Goal: Information Seeking & Learning: Learn about a topic

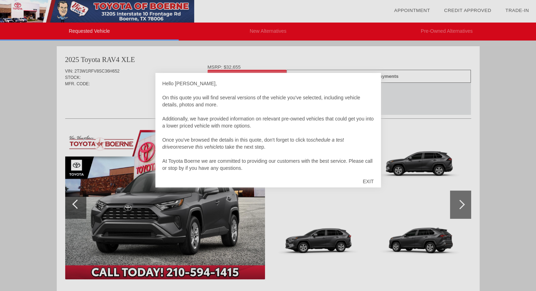
scroll to position [7, 0]
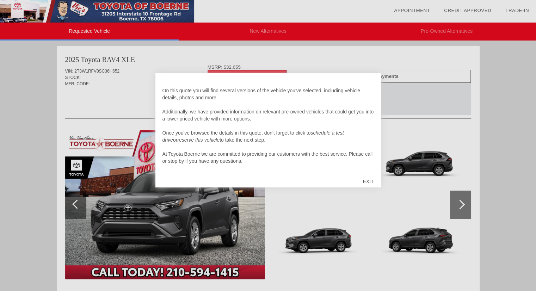
click at [368, 181] on div "EXIT" at bounding box center [367, 181] width 25 height 21
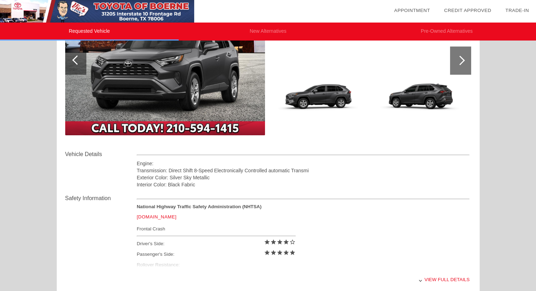
scroll to position [176, 0]
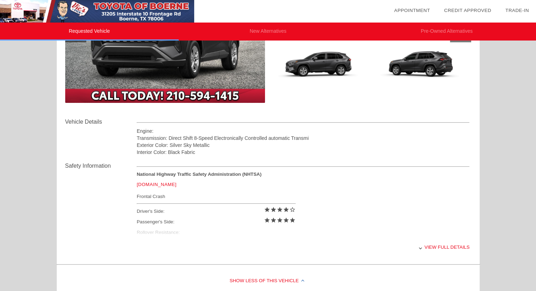
click at [429, 246] on div "View full details" at bounding box center [303, 246] width 333 height 17
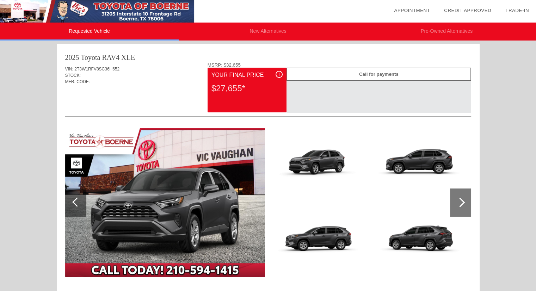
scroll to position [0, 0]
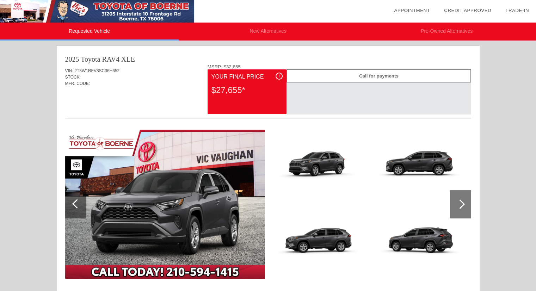
click at [279, 77] on span "i" at bounding box center [279, 76] width 1 height 5
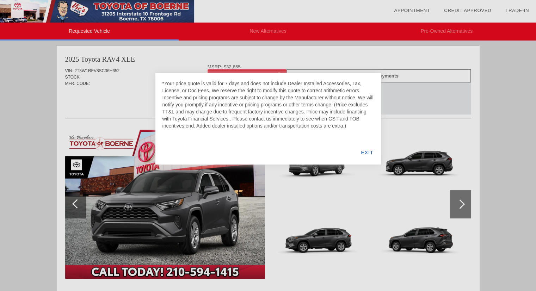
click at [365, 150] on div "EXIT" at bounding box center [366, 153] width 27 height 24
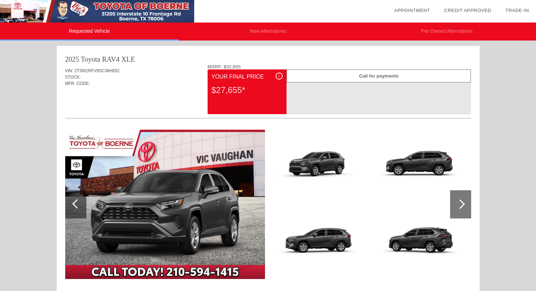
click at [378, 80] on div "Call for payments" at bounding box center [378, 75] width 184 height 13
click at [237, 93] on div "$27,655*" at bounding box center [246, 90] width 71 height 18
click at [76, 199] on div at bounding box center [77, 204] width 10 height 10
click at [469, 206] on div at bounding box center [460, 204] width 21 height 28
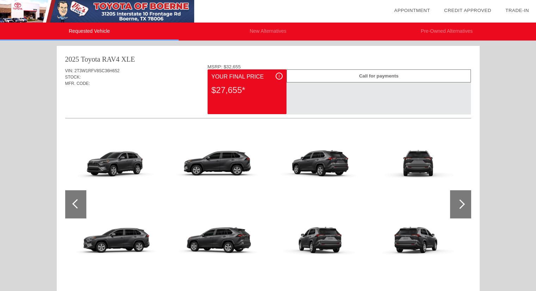
click at [469, 206] on div at bounding box center [460, 204] width 21 height 28
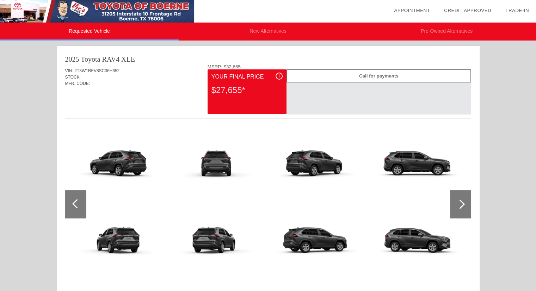
click at [452, 199] on div at bounding box center [460, 204] width 21 height 28
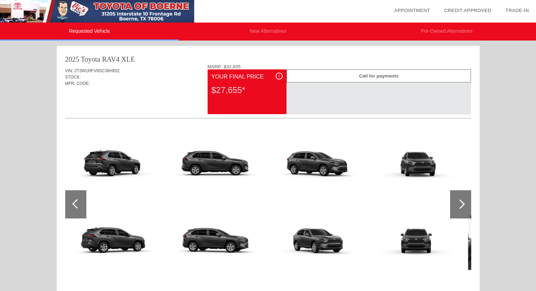
click at [80, 209] on div at bounding box center [75, 204] width 21 height 28
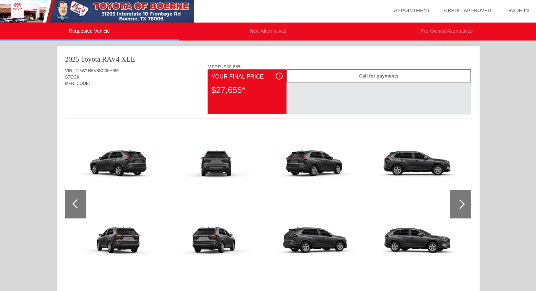
click at [80, 209] on div at bounding box center [75, 204] width 21 height 28
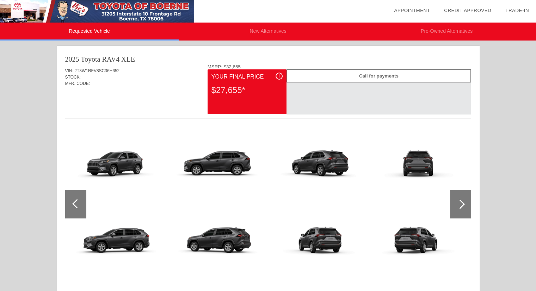
click at [80, 209] on div at bounding box center [75, 204] width 21 height 28
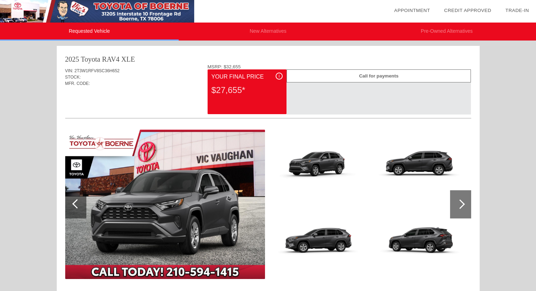
click at [285, 33] on li "New Alternatives" at bounding box center [268, 32] width 179 height 18
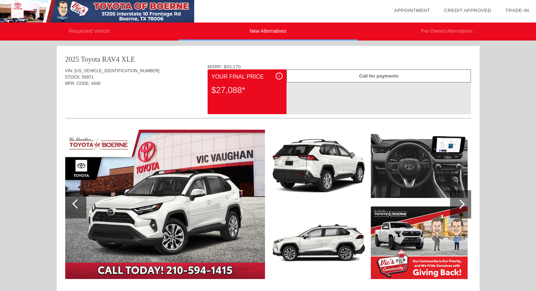
click at [425, 30] on li "Pre-Owned Alternatives" at bounding box center [446, 32] width 179 height 18
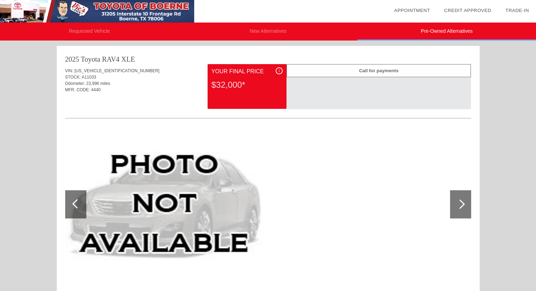
click at [106, 26] on li "Requested Vehicle" at bounding box center [89, 32] width 179 height 18
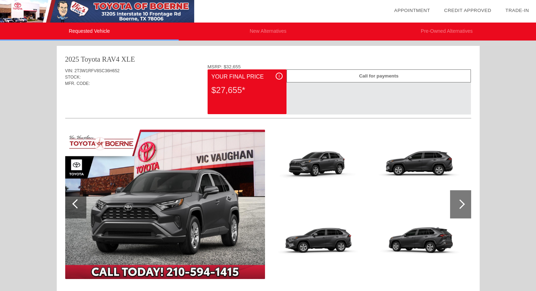
click at [280, 78] on div "i" at bounding box center [278, 76] width 7 height 7
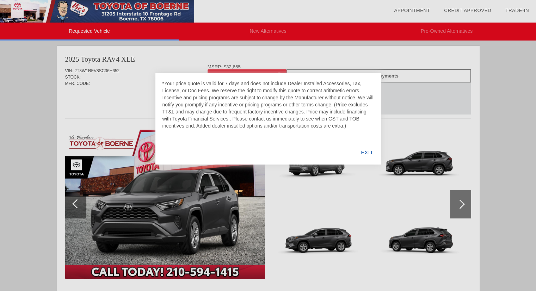
click at [360, 152] on div "EXIT" at bounding box center [366, 153] width 27 height 24
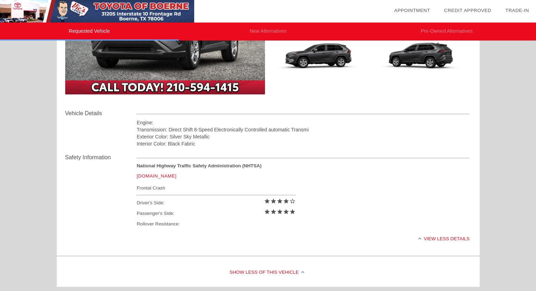
scroll to position [290, 0]
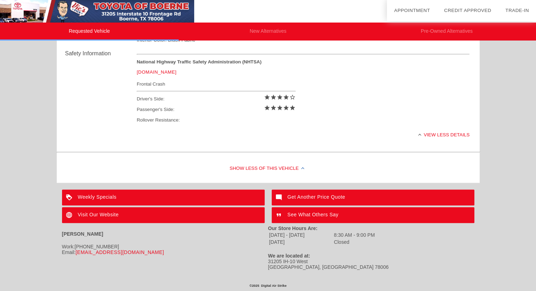
click at [426, 141] on div "View less details" at bounding box center [303, 134] width 333 height 17
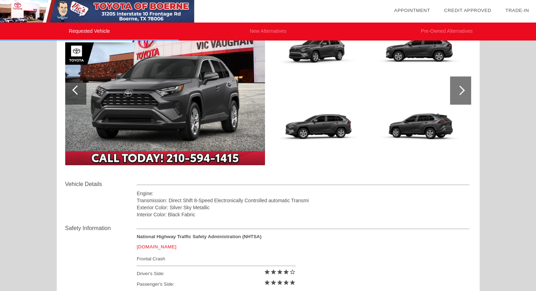
scroll to position [0, 0]
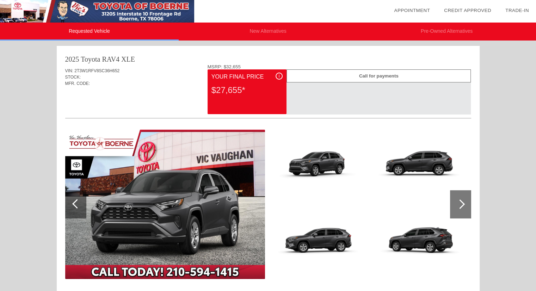
click at [87, 60] on div "2025 Toyota RAV4" at bounding box center [92, 59] width 55 height 10
drag, startPoint x: 217, startPoint y: 93, endPoint x: 247, endPoint y: 94, distance: 30.3
click at [247, 94] on div "$27,655*" at bounding box center [246, 90] width 71 height 18
click at [238, 99] on div "$27,655*" at bounding box center [246, 90] width 71 height 18
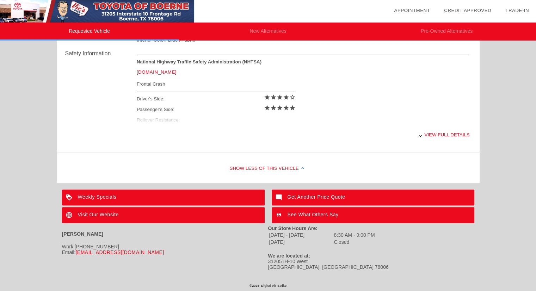
scroll to position [290, 0]
click at [120, 249] on link "[EMAIL_ADDRESS][DOMAIN_NAME]" at bounding box center [119, 252] width 88 height 6
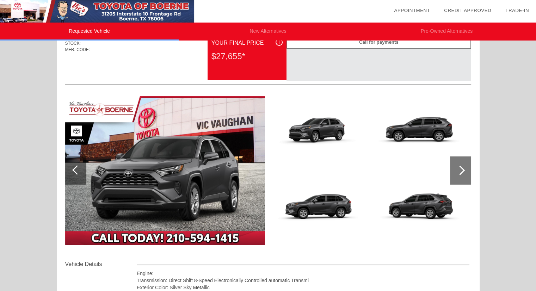
scroll to position [8, 0]
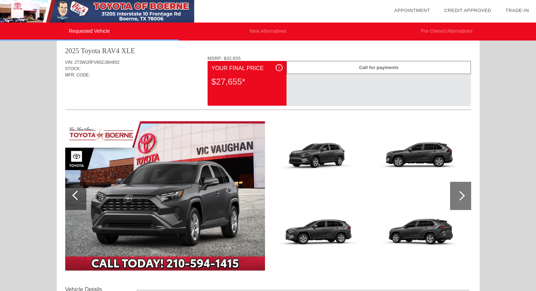
click at [281, 68] on div "i" at bounding box center [278, 67] width 7 height 7
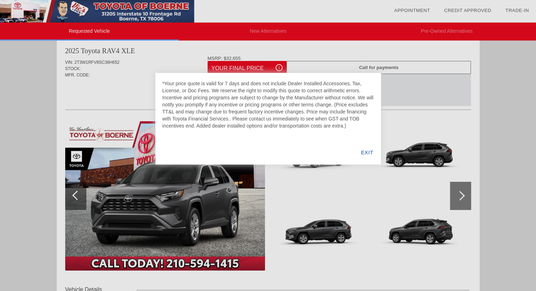
click at [366, 150] on div "EXIT" at bounding box center [366, 153] width 27 height 24
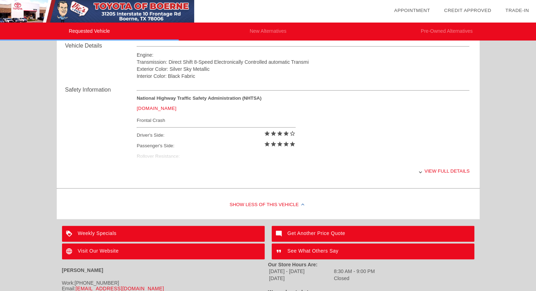
scroll to position [290, 0]
